Goal: Complete application form

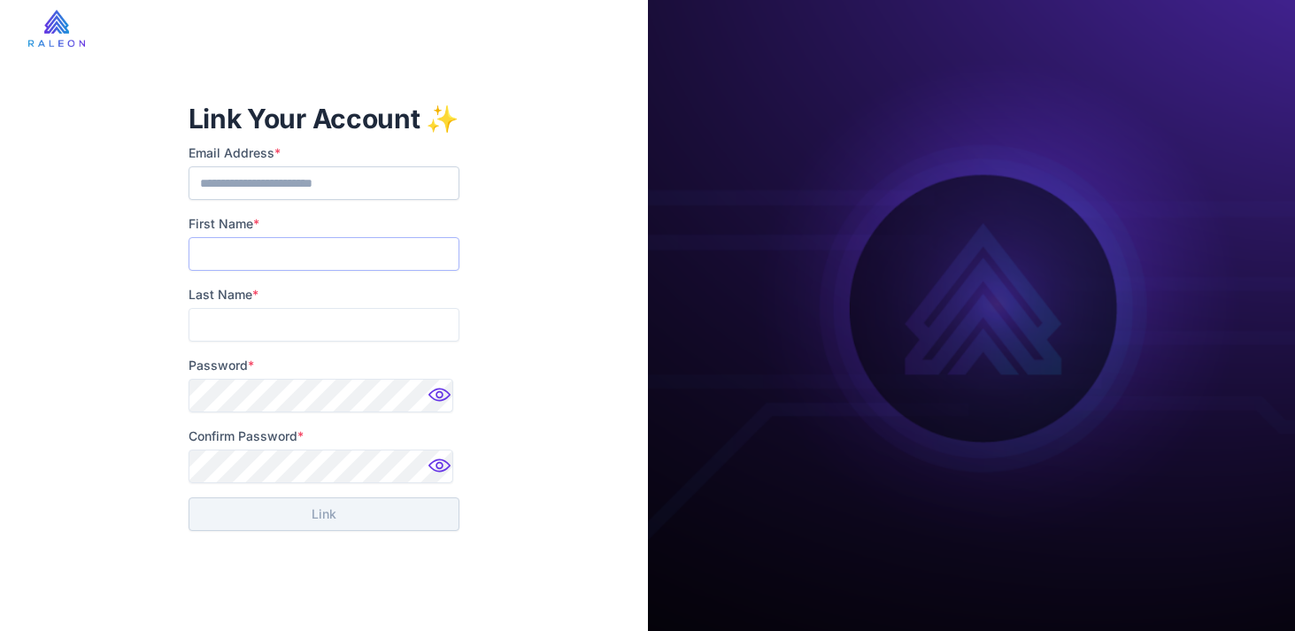
click at [402, 254] on input "First Name *" at bounding box center [324, 254] width 271 height 34
type input "******"
click at [342, 323] on input "Last Name *" at bounding box center [324, 325] width 271 height 34
type input "*******"
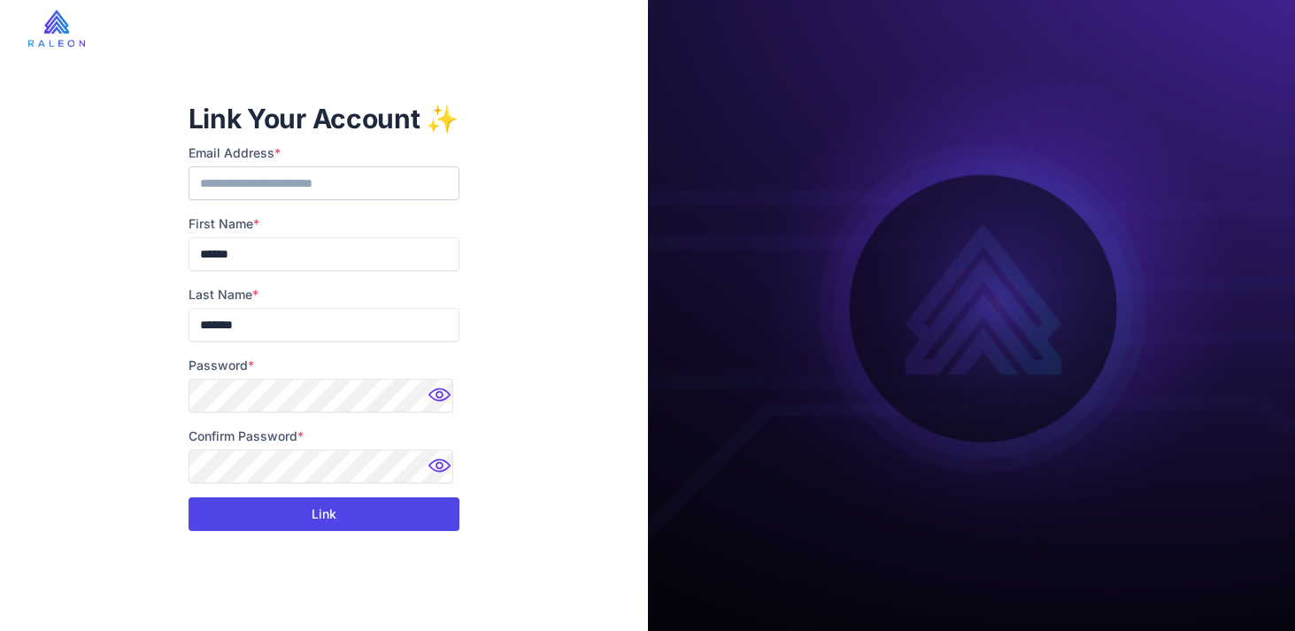
click at [349, 529] on button "Link" at bounding box center [324, 515] width 271 height 34
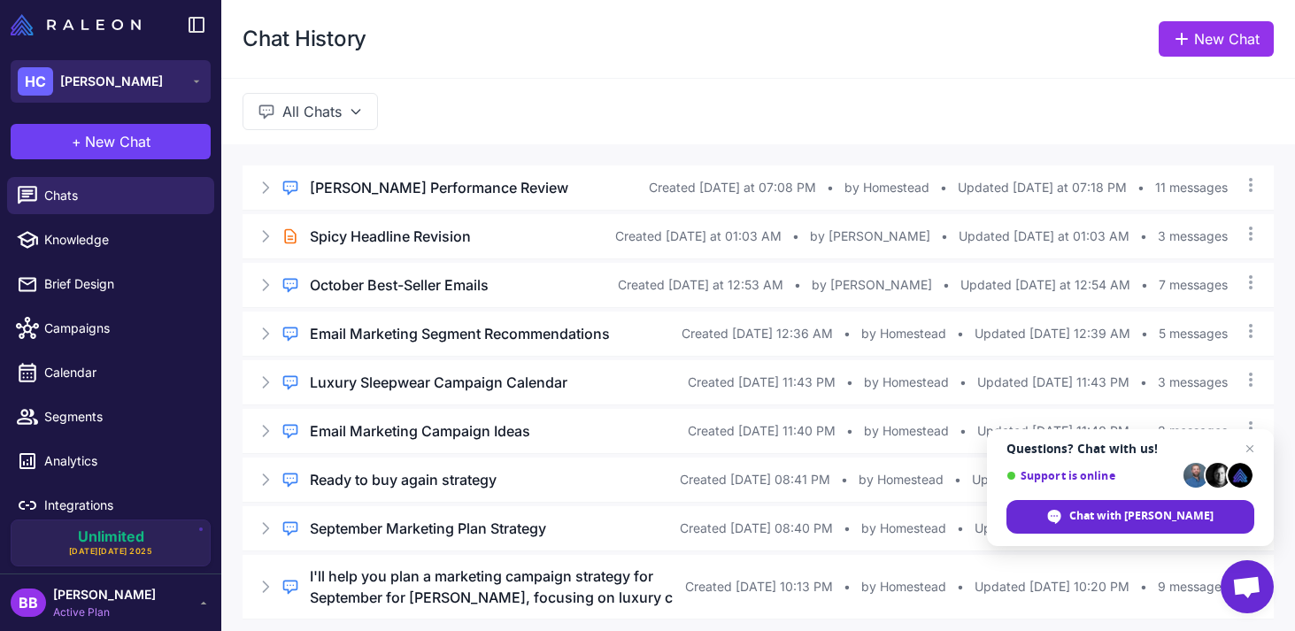
click at [187, 67] on button "HC [PERSON_NAME]" at bounding box center [111, 81] width 200 height 43
click at [184, 78] on button "HC [PERSON_NAME]" at bounding box center [111, 81] width 200 height 43
click at [193, 81] on icon at bounding box center [196, 81] width 14 height 14
click at [182, 80] on button "HC [PERSON_NAME]" at bounding box center [111, 81] width 200 height 43
click at [184, 606] on div "[PERSON_NAME] Active Plan" at bounding box center [111, 602] width 200 height 35
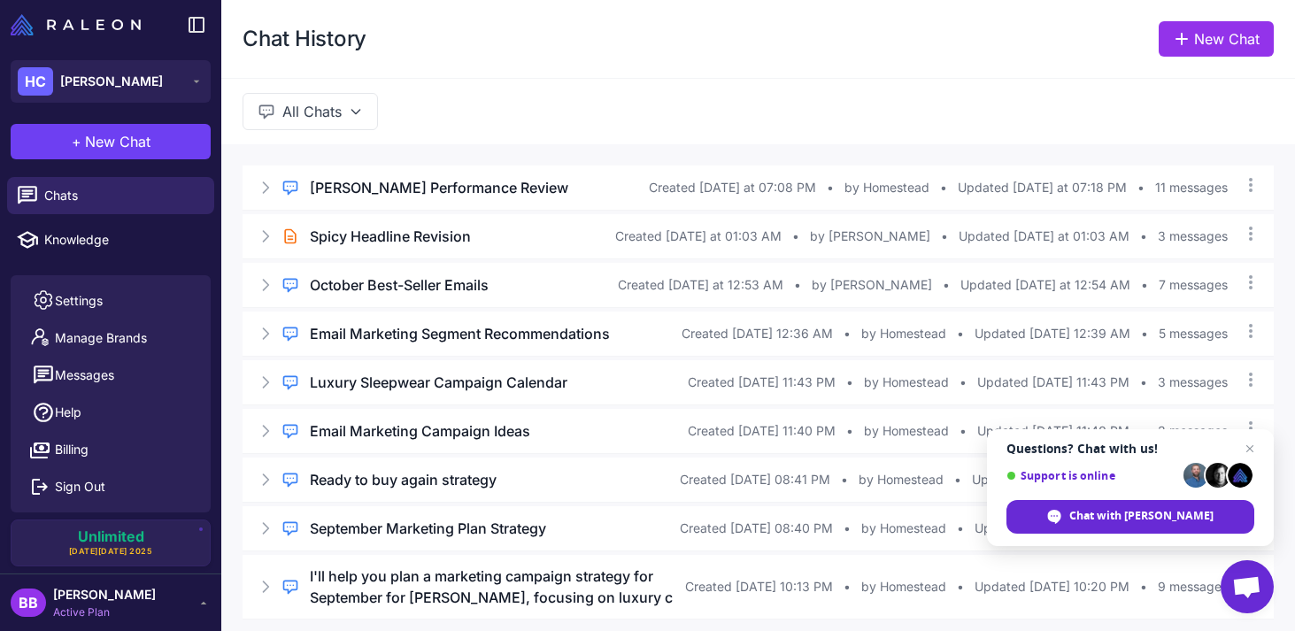
click at [185, 605] on div "[PERSON_NAME] Active Plan" at bounding box center [111, 602] width 200 height 35
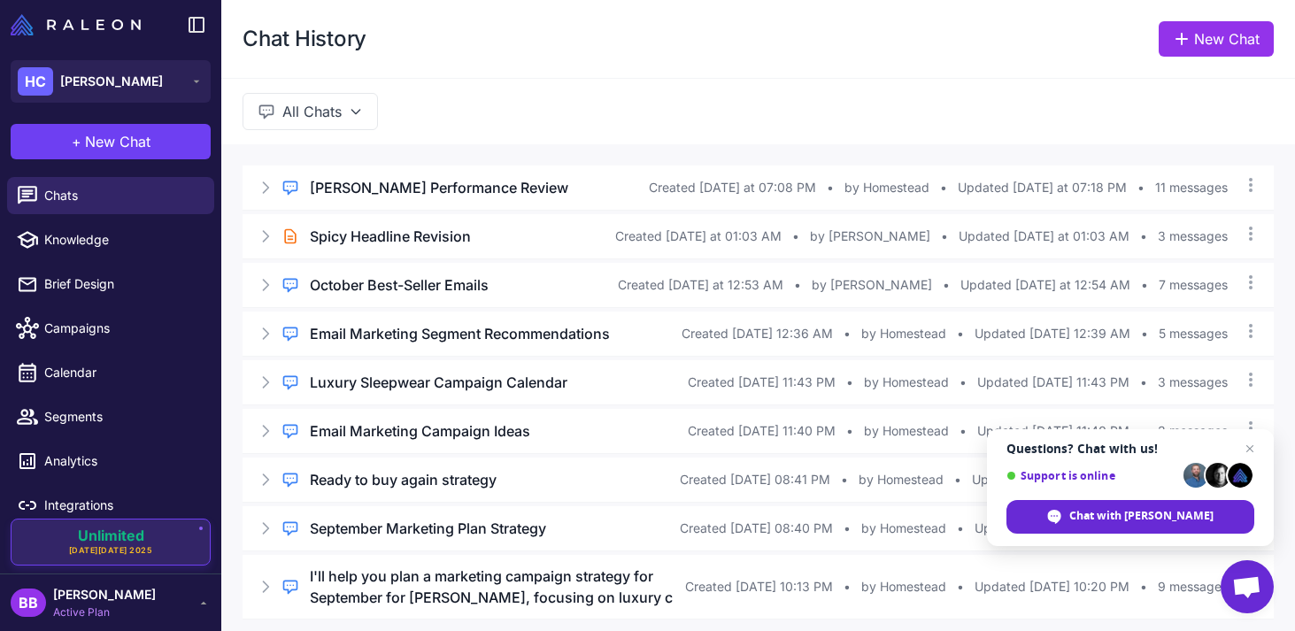
click at [193, 544] on div "Unlimited [DATE][DATE] 2025" at bounding box center [111, 543] width 174 height 28
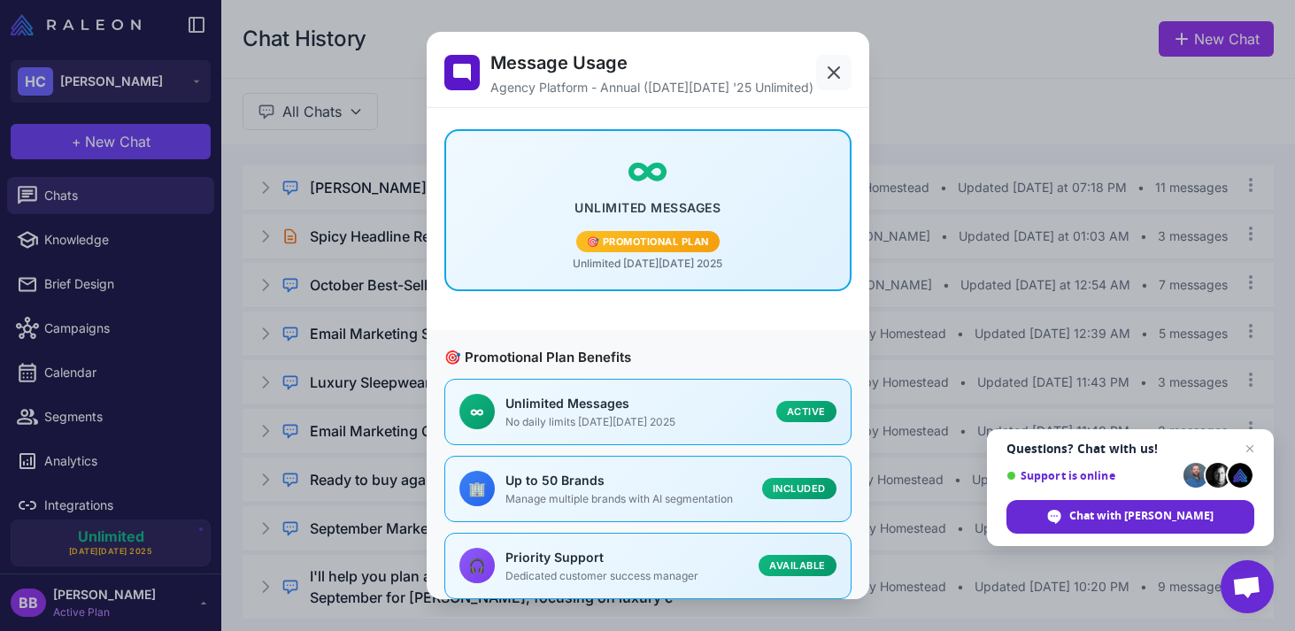
click at [831, 78] on icon at bounding box center [833, 72] width 21 height 21
